Goal: Information Seeking & Learning: Learn about a topic

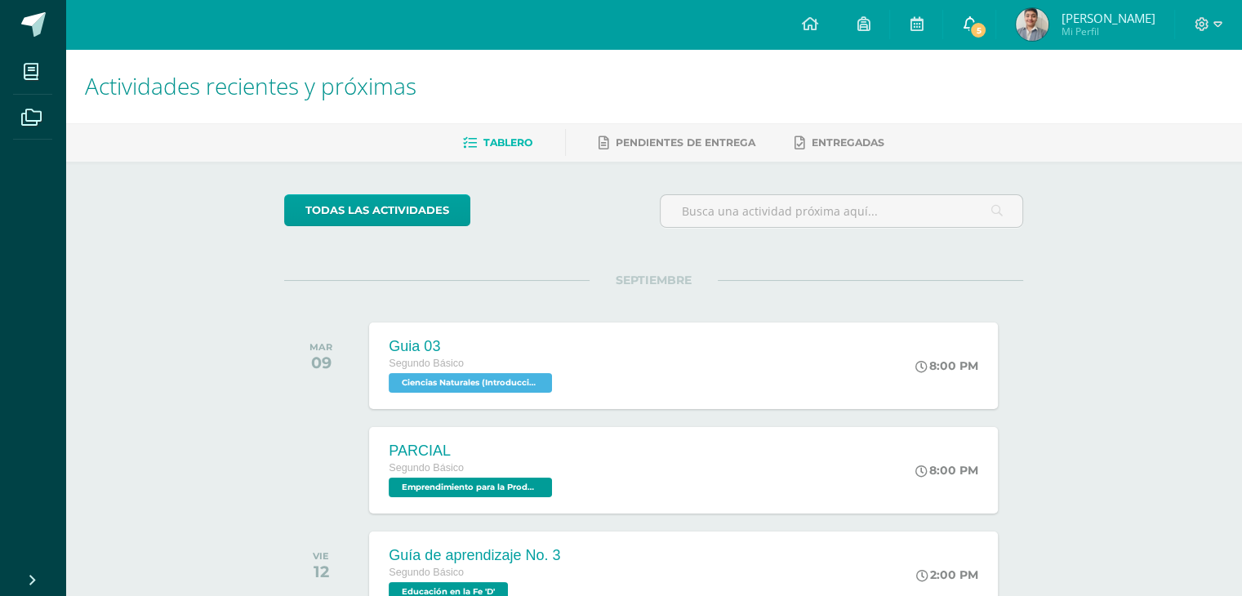
click at [976, 18] on icon at bounding box center [969, 23] width 13 height 15
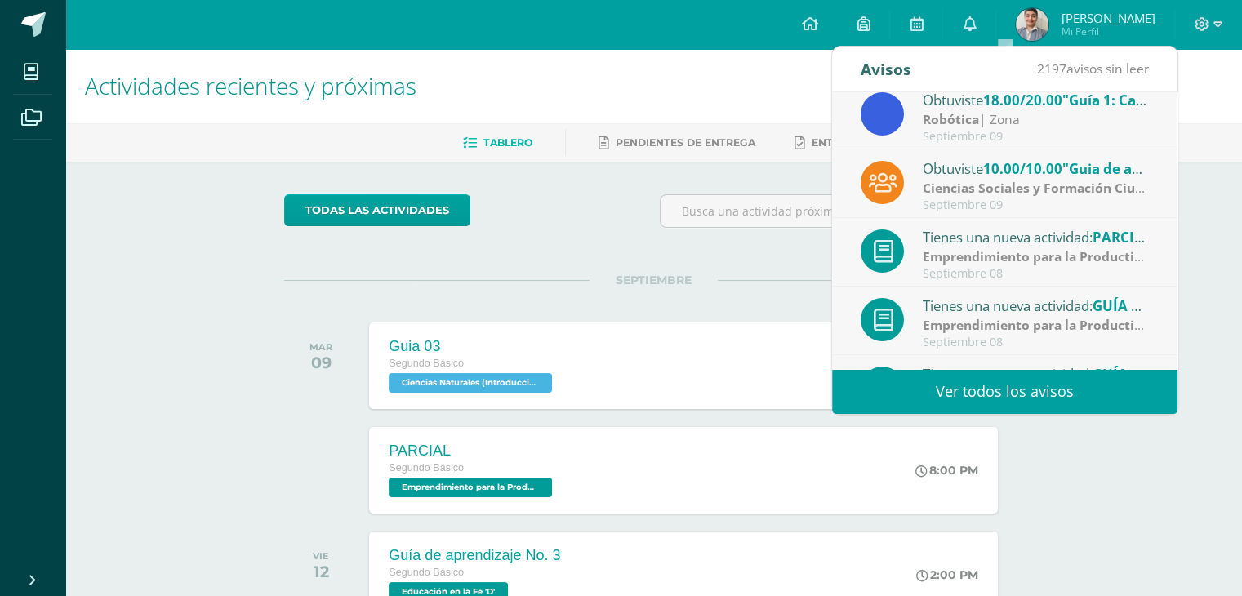
scroll to position [271, 0]
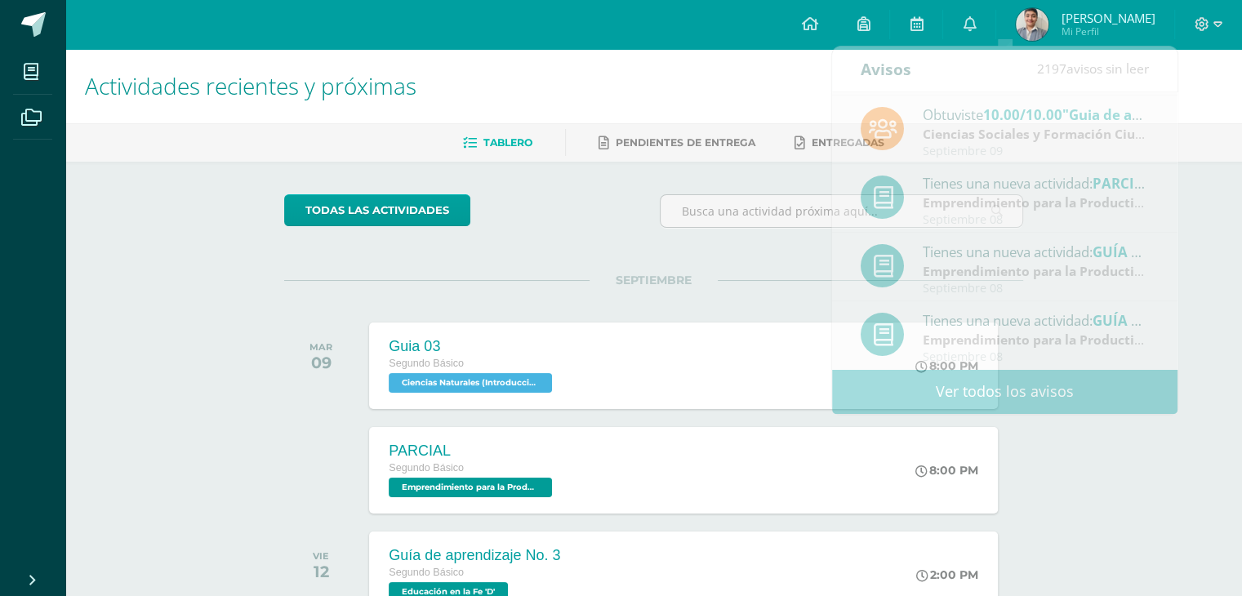
click at [1222, 301] on div "Actividades recientes y próximas Tablero Pendientes de entrega Entregadas todas…" at bounding box center [653, 541] width 1176 height 985
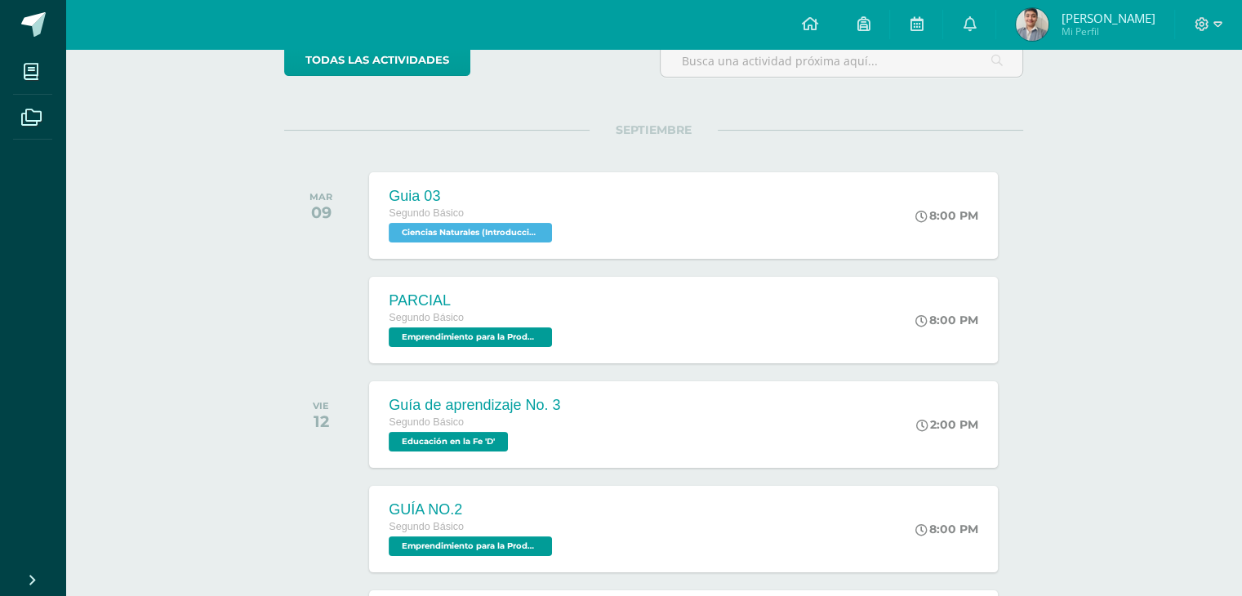
scroll to position [0, 0]
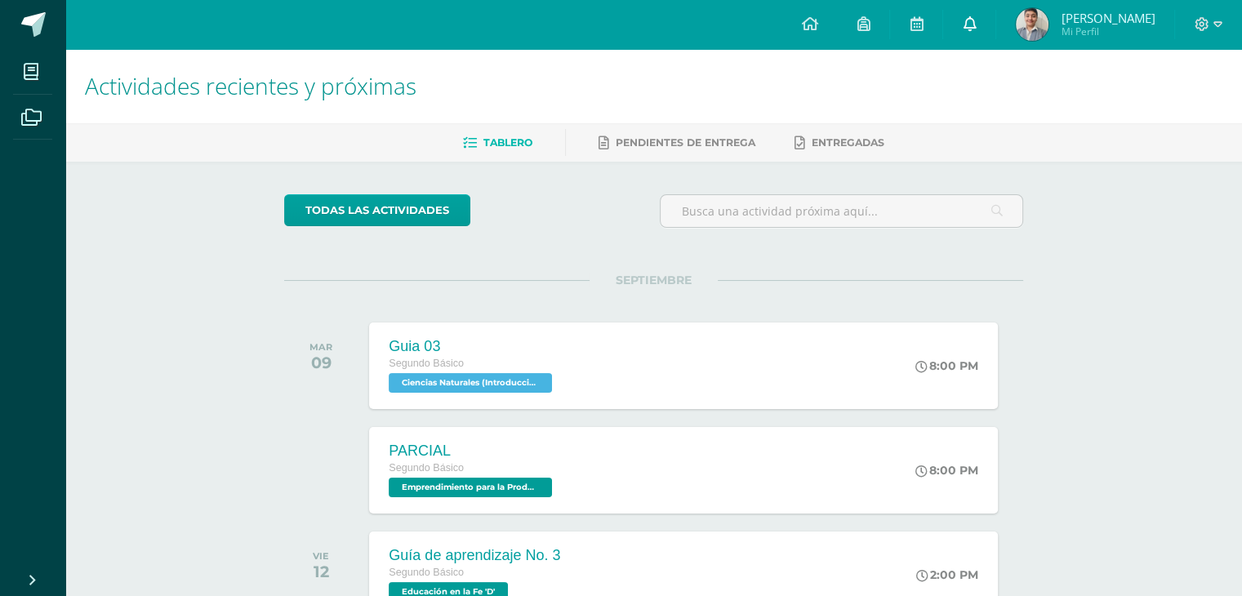
click at [976, 22] on icon at bounding box center [969, 23] width 13 height 15
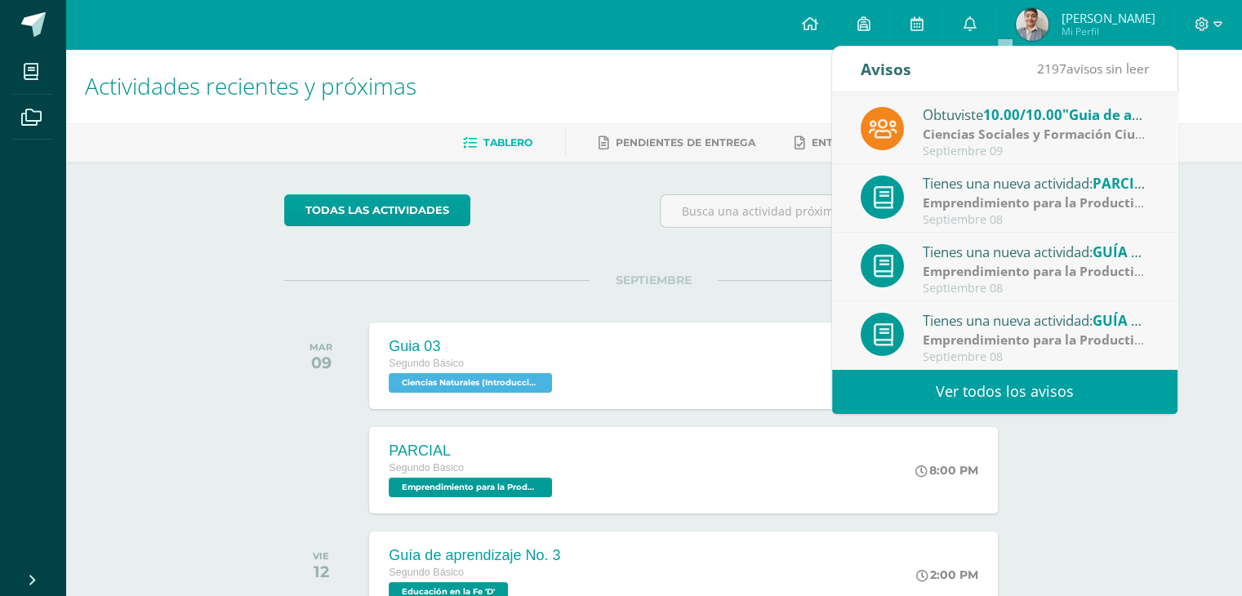
click at [1071, 394] on link "Ver todos los avisos" at bounding box center [1004, 391] width 345 height 45
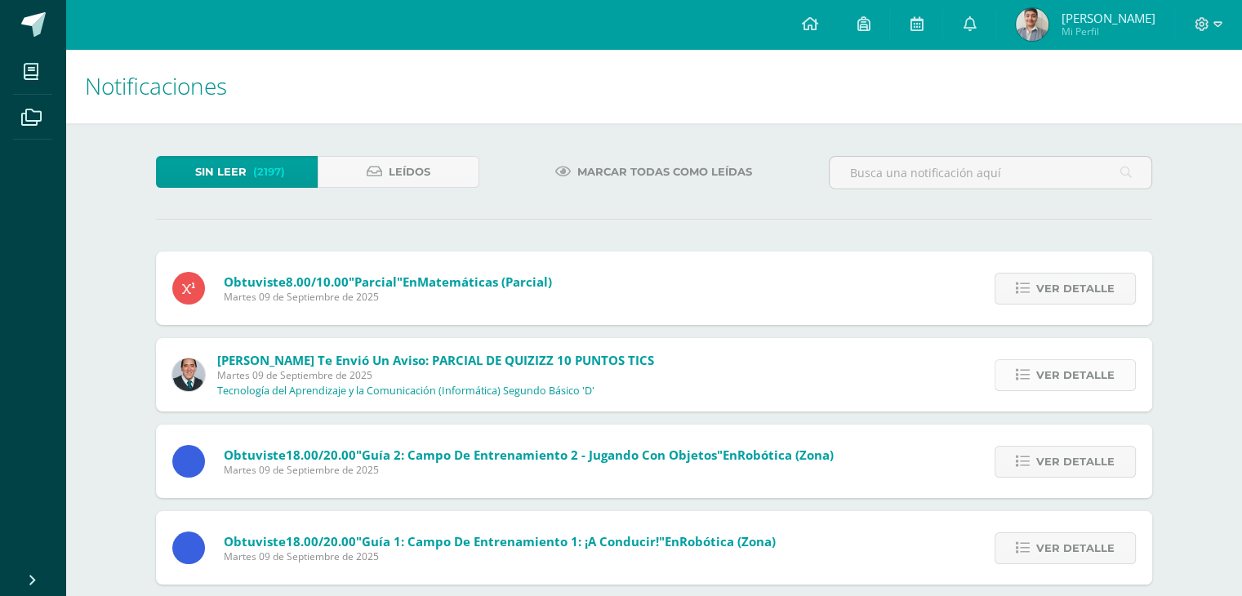
click at [1019, 359] on link "Ver detalle" at bounding box center [1064, 375] width 141 height 32
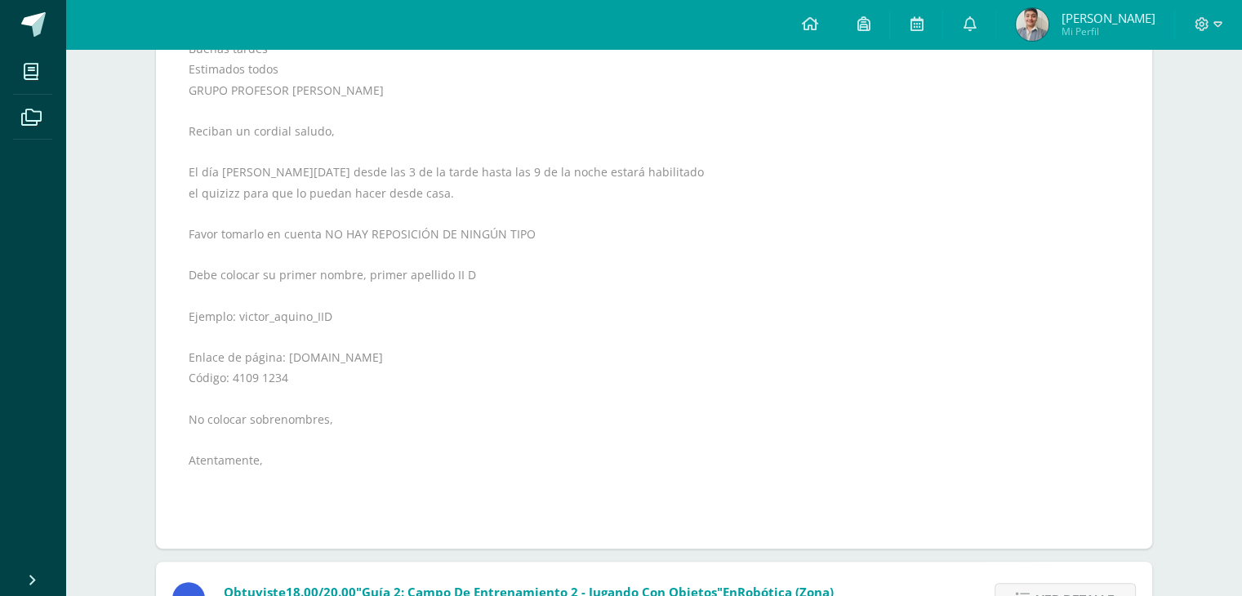
scroll to position [400, 0]
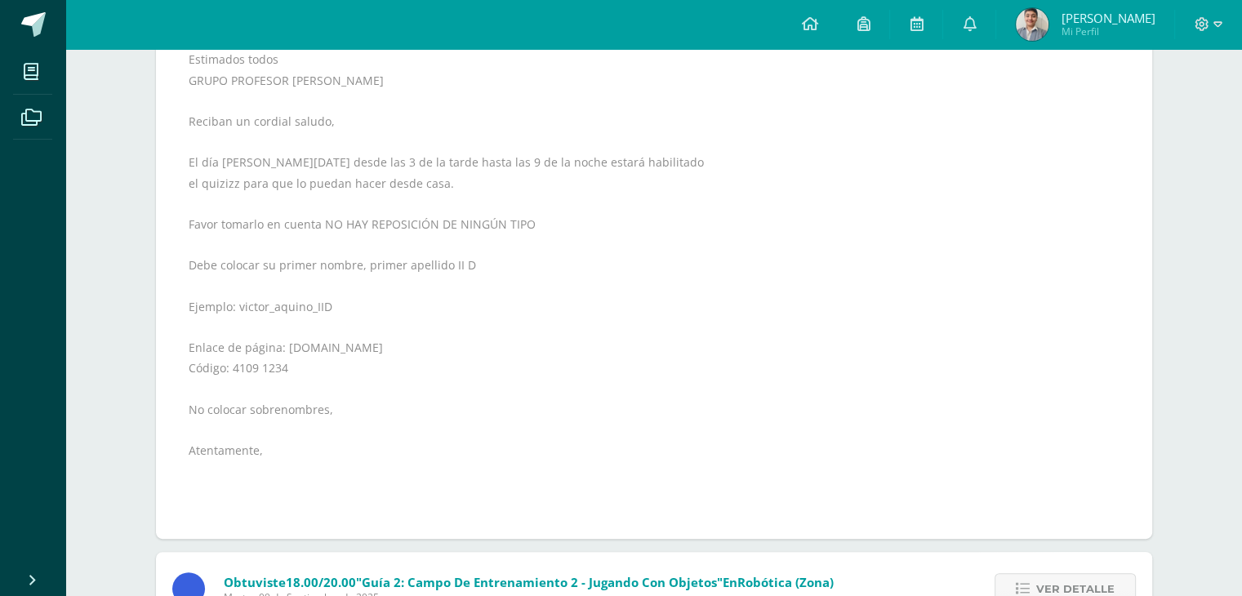
drag, startPoint x: 281, startPoint y: 347, endPoint x: 399, endPoint y: 352, distance: 118.5
click at [399, 352] on div "Buenas tardes Estimados todos GRUPO PROFESOR [PERSON_NAME] Reciban un cordial s…" at bounding box center [654, 276] width 931 height 494
copy div "[DOMAIN_NAME]"
